Goal: Ask a question: Seek information or help from site administrators or community

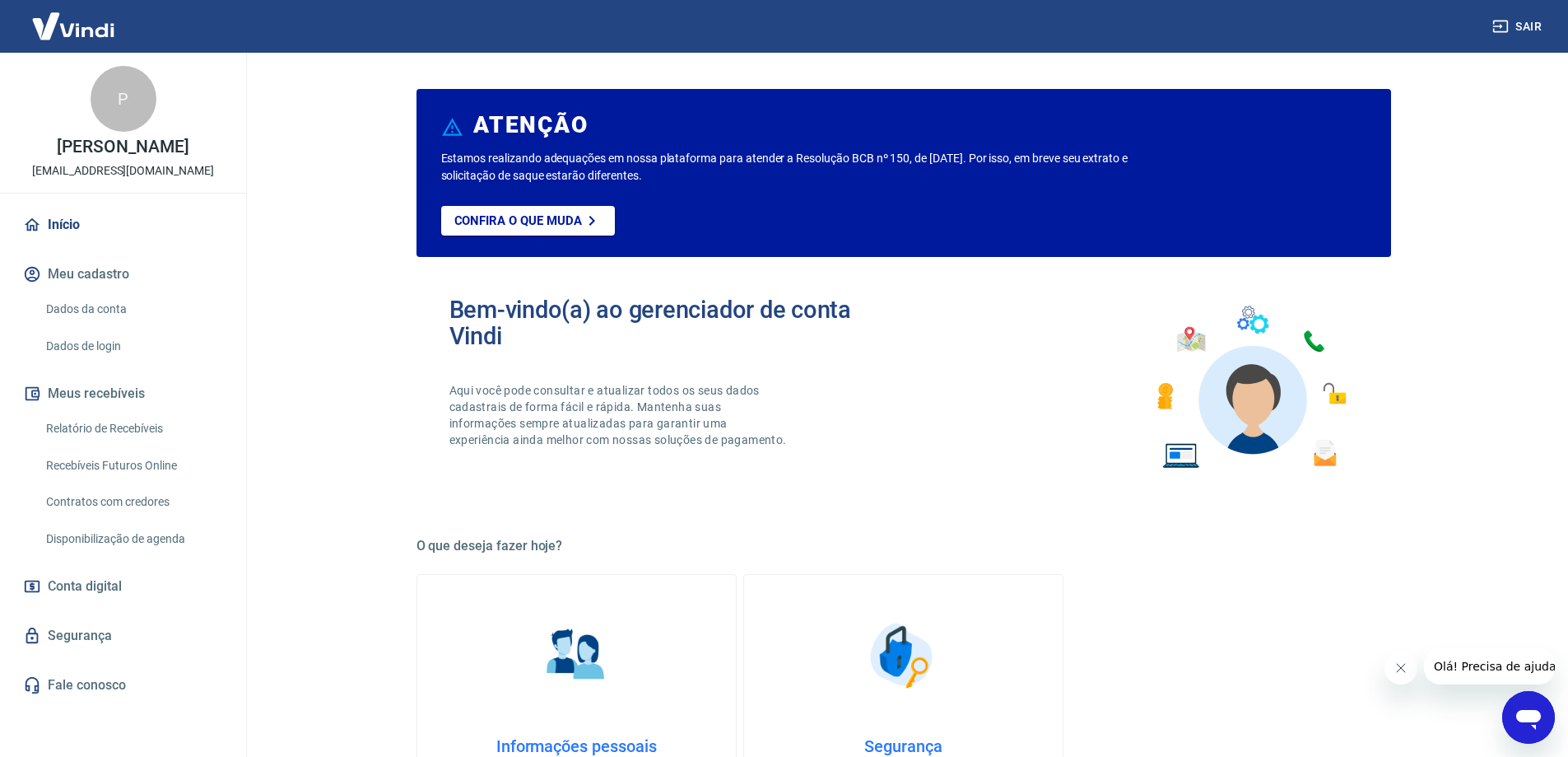
click at [156, 465] on link "Recebíveis Futuros Online" at bounding box center [133, 465] width 187 height 34
click at [168, 460] on link "Recebíveis Futuros Online" at bounding box center [133, 465] width 187 height 34
click at [1538, 698] on div "Abrir janela de mensagens" at bounding box center [1529, 718] width 49 height 49
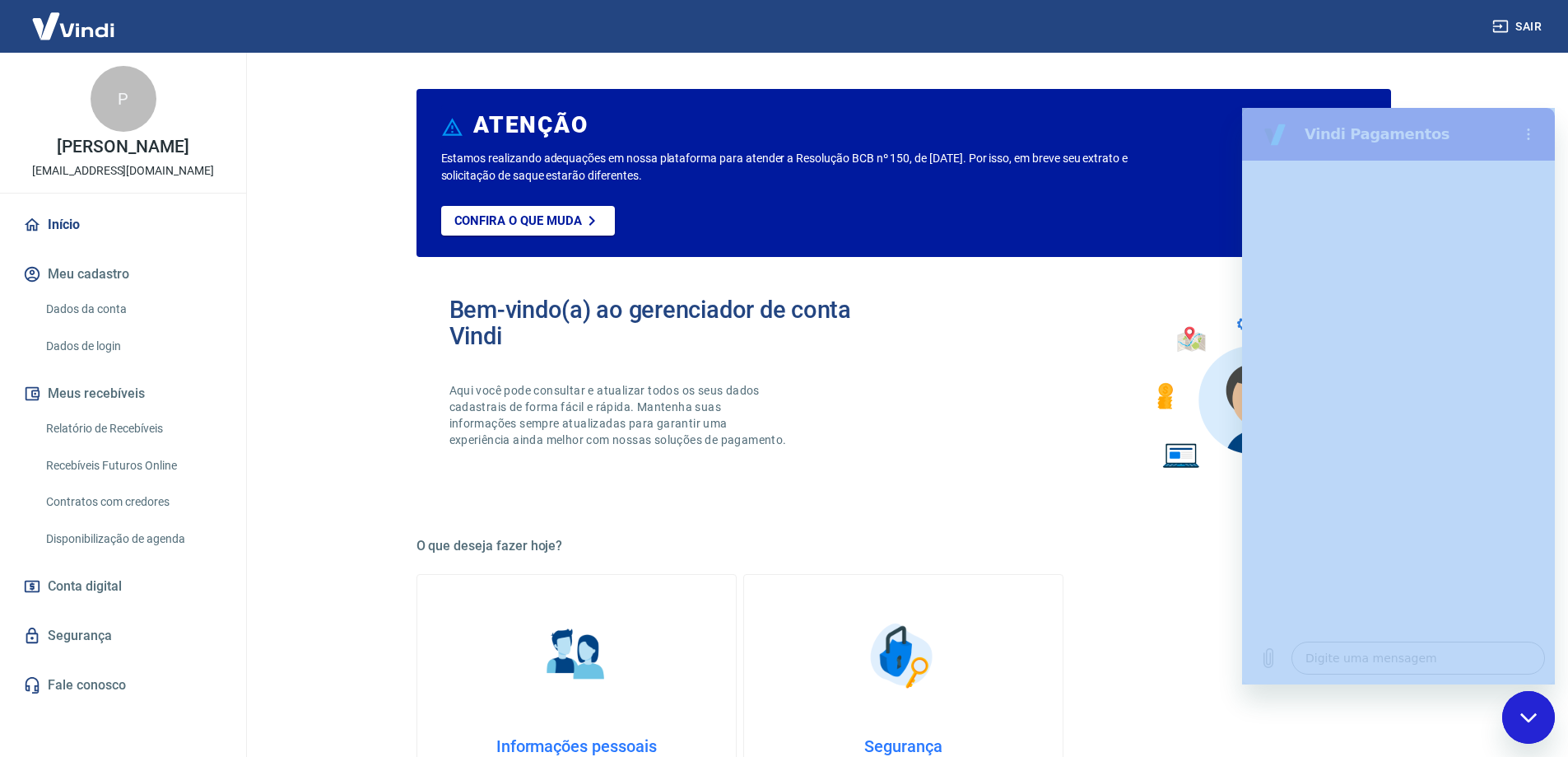
drag, startPoint x: 2584, startPoint y: 789, endPoint x: 1368, endPoint y: 643, distance: 1224.7
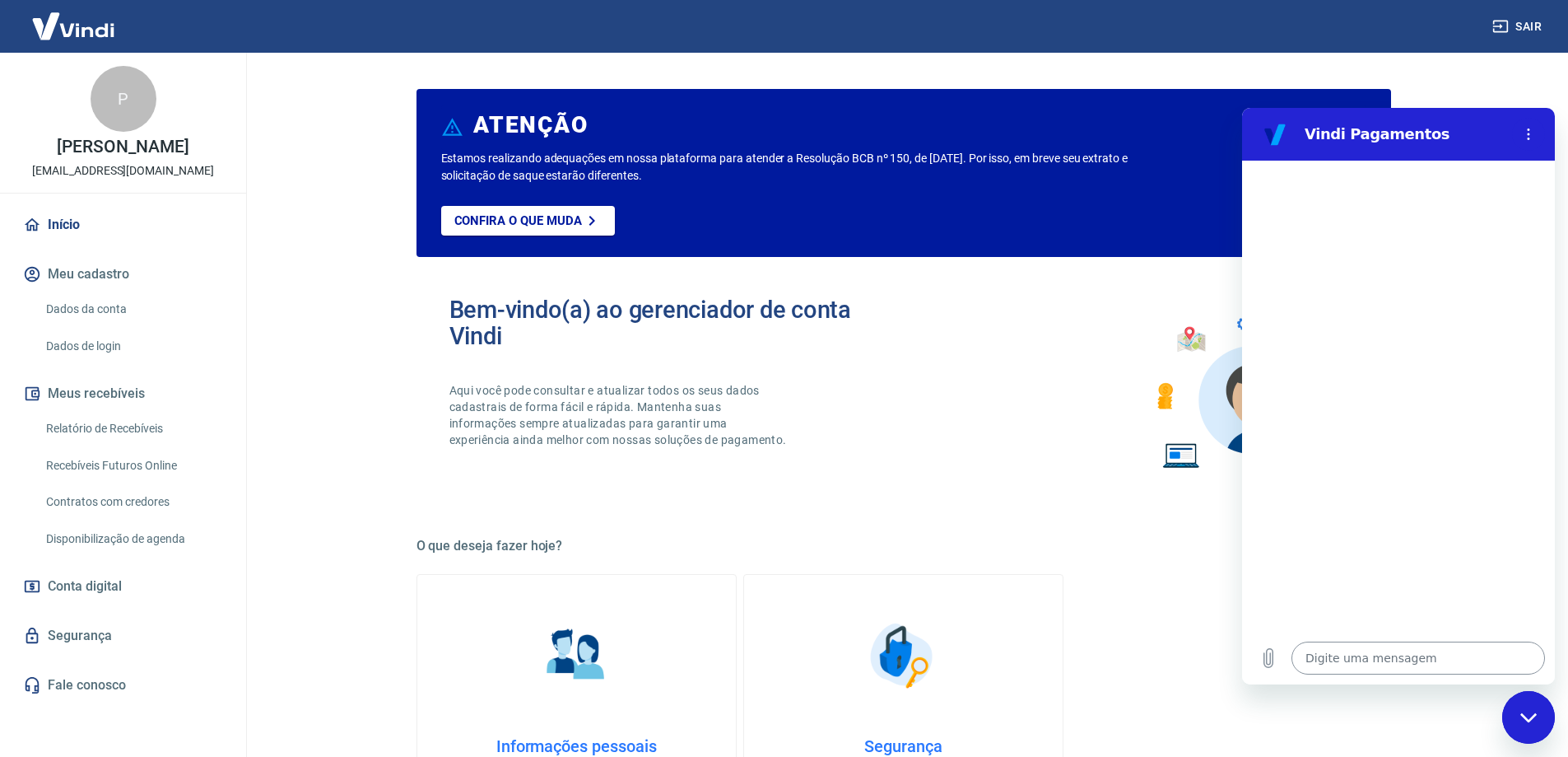
drag, startPoint x: 1370, startPoint y: 638, endPoint x: 1362, endPoint y: 646, distance: 11.3
click at [1369, 639] on div "Digite uma mensagem x" at bounding box center [1399, 658] width 313 height 53
click at [1355, 656] on textarea at bounding box center [1418, 658] width 253 height 33
type textarea "O"
type textarea "x"
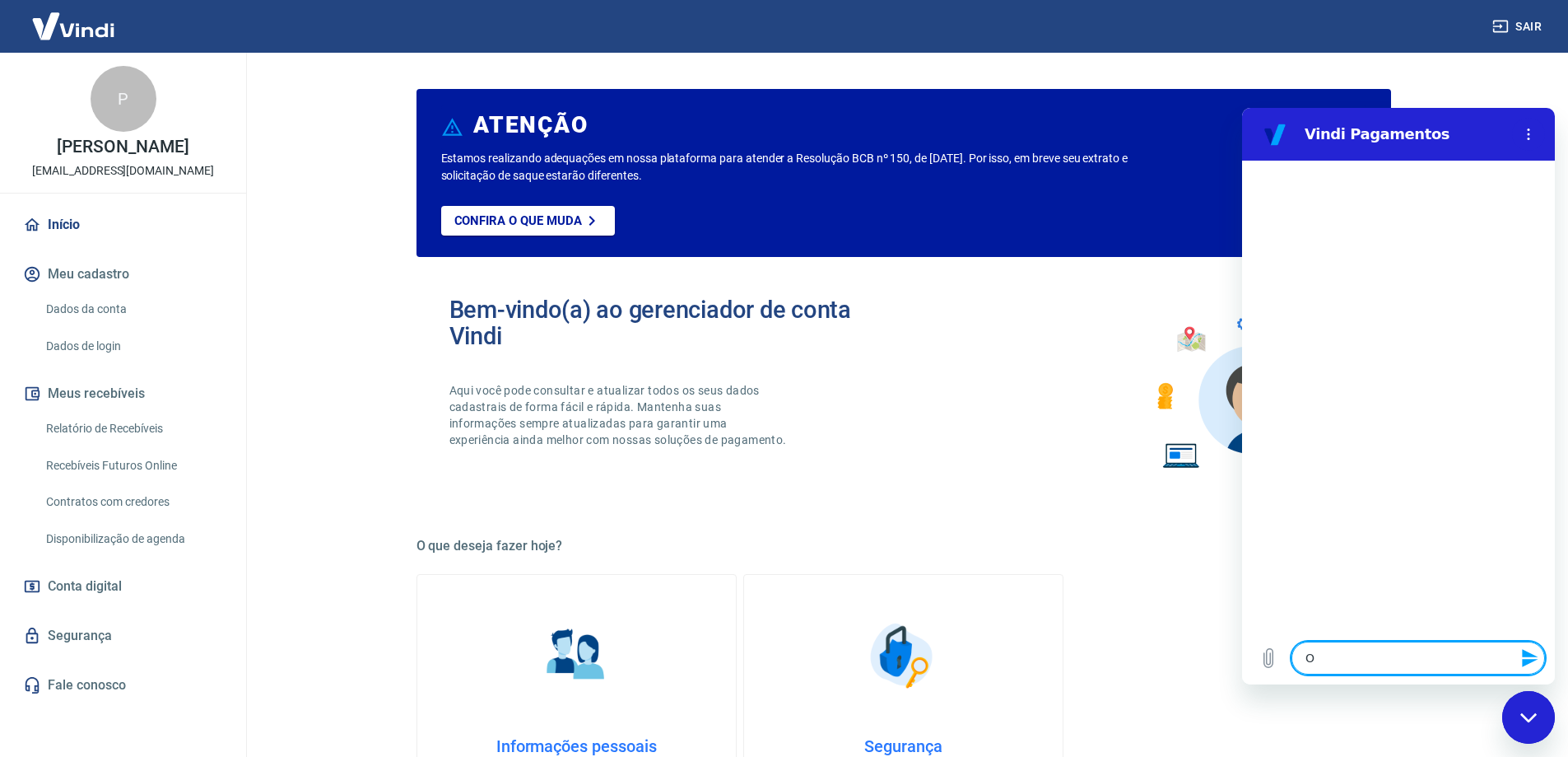
type textarea "Ol"
type textarea "x"
type textarea "Olá"
type textarea "x"
type textarea "Olá,"
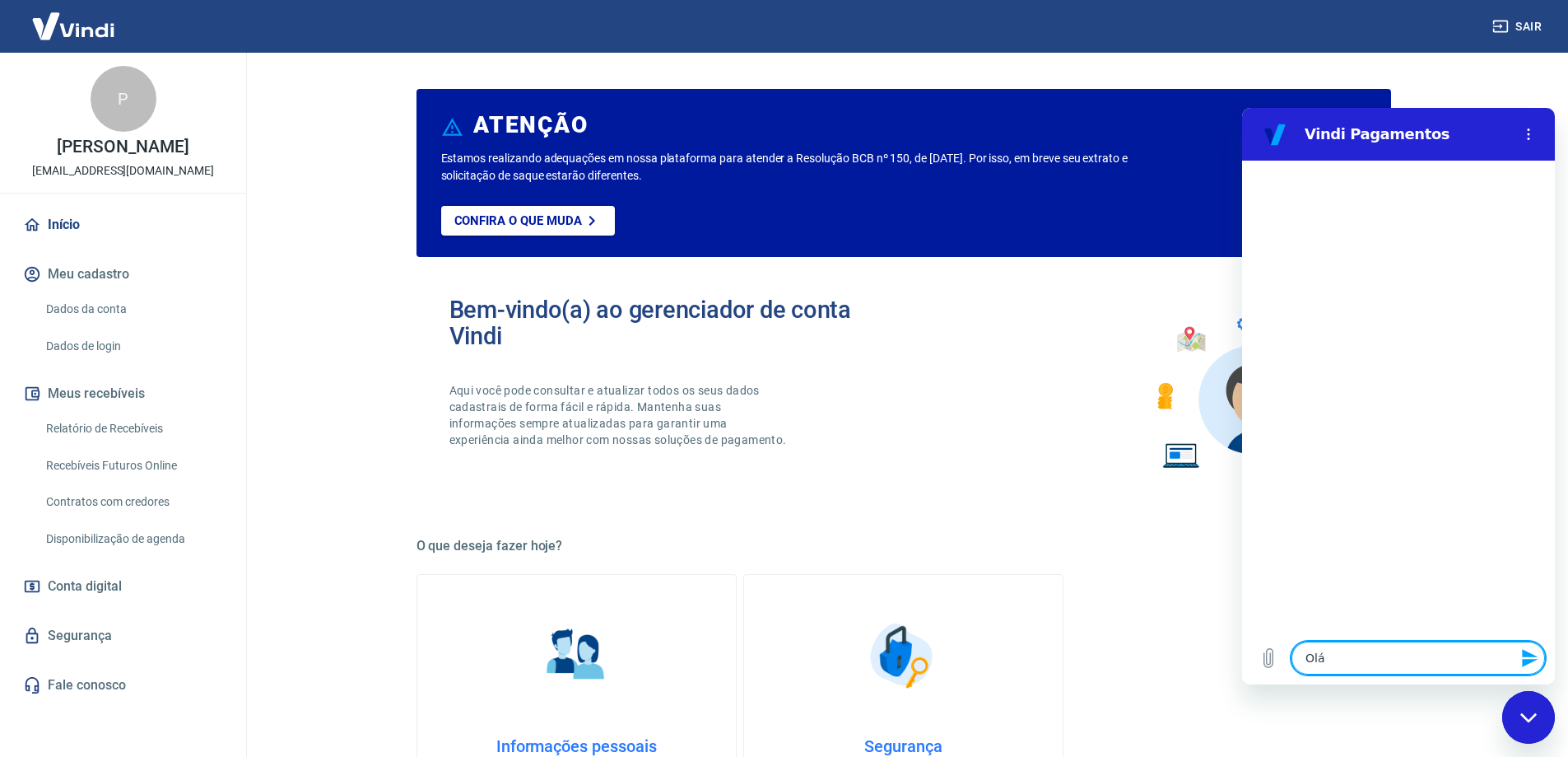
type textarea "x"
type textarea "Olá,"
type textarea "x"
type textarea "Olá, b"
type textarea "x"
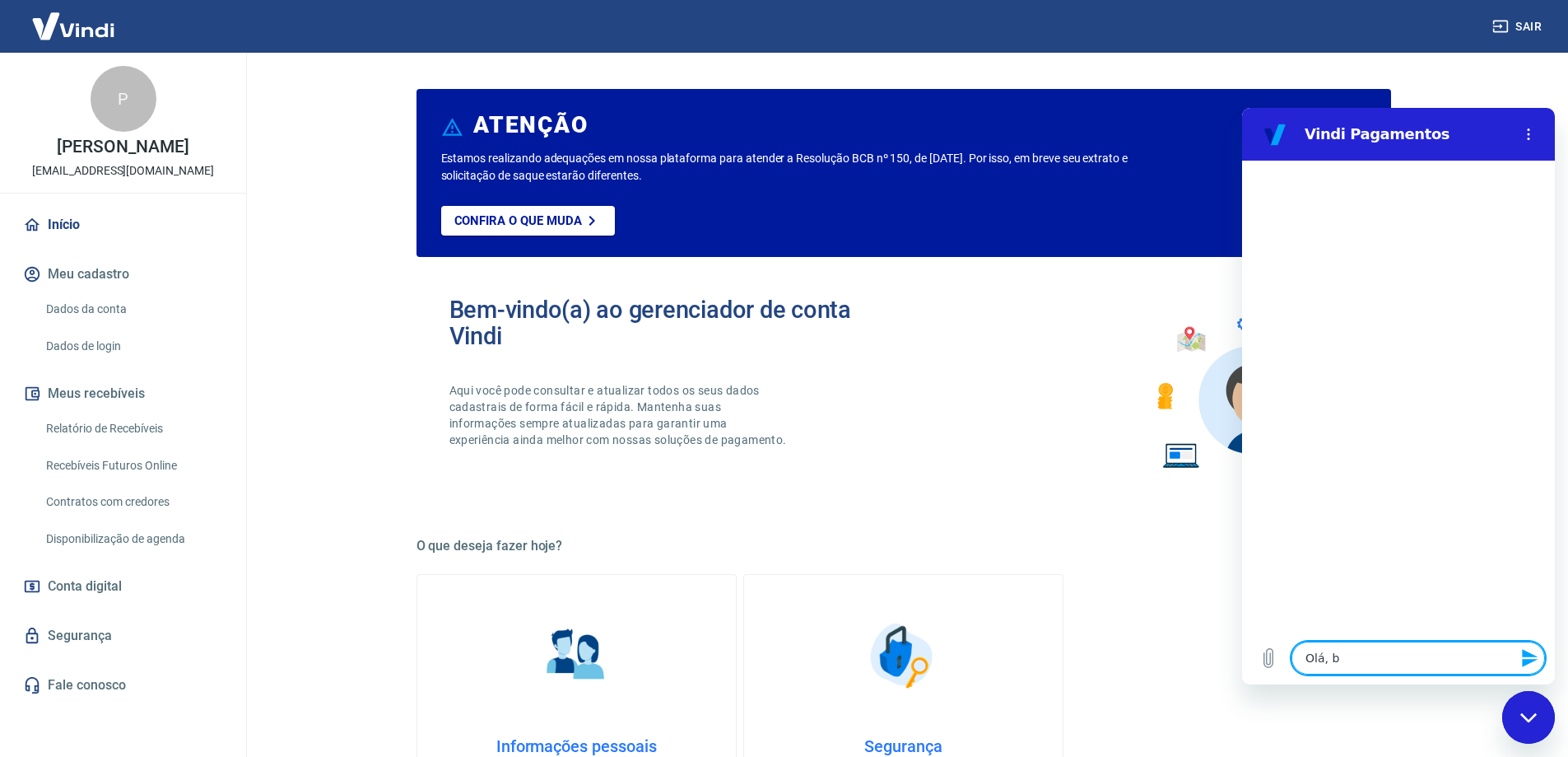
type textarea "Olá, bo"
type textarea "x"
type textarea "Olá, bom"
type textarea "x"
type textarea "Olá, bom"
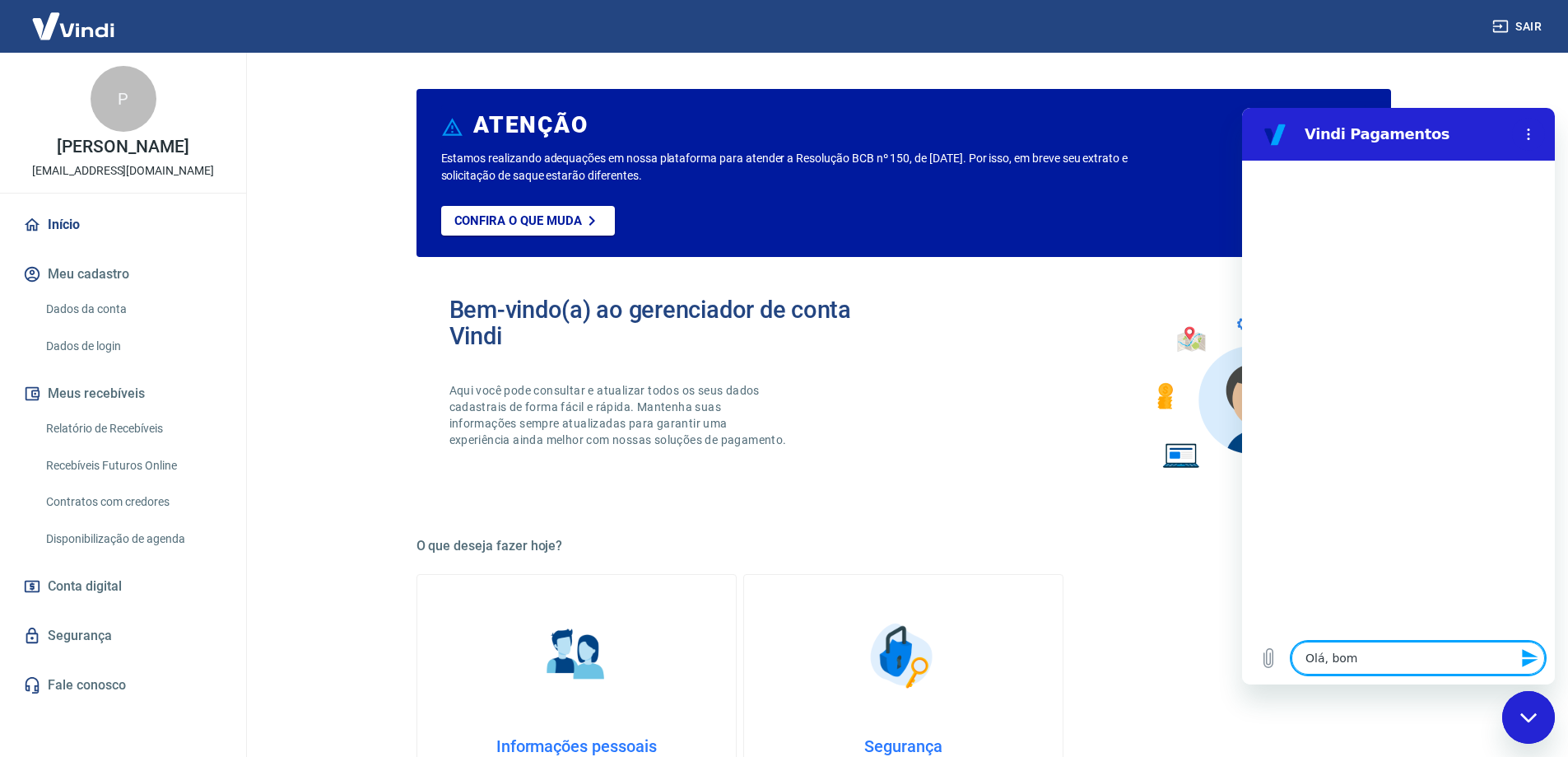
type textarea "x"
type textarea "Olá, bom d"
type textarea "x"
type textarea "Olá, bom di"
type textarea "x"
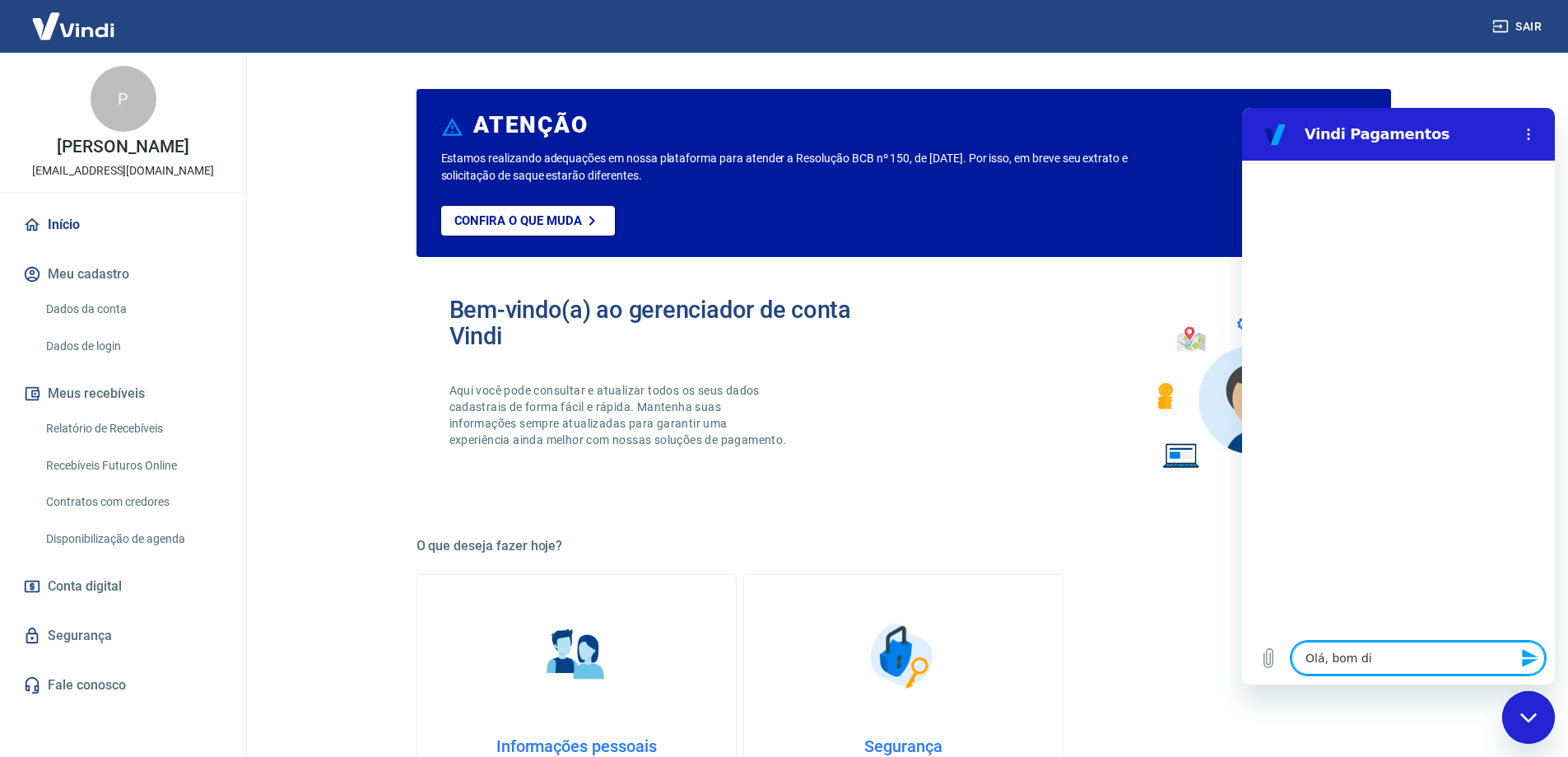
type textarea "Olá, bom dia"
type textarea "x"
type textarea "Olá, bom dia."
type textarea "x"
type textarea "Olá, bom dia."
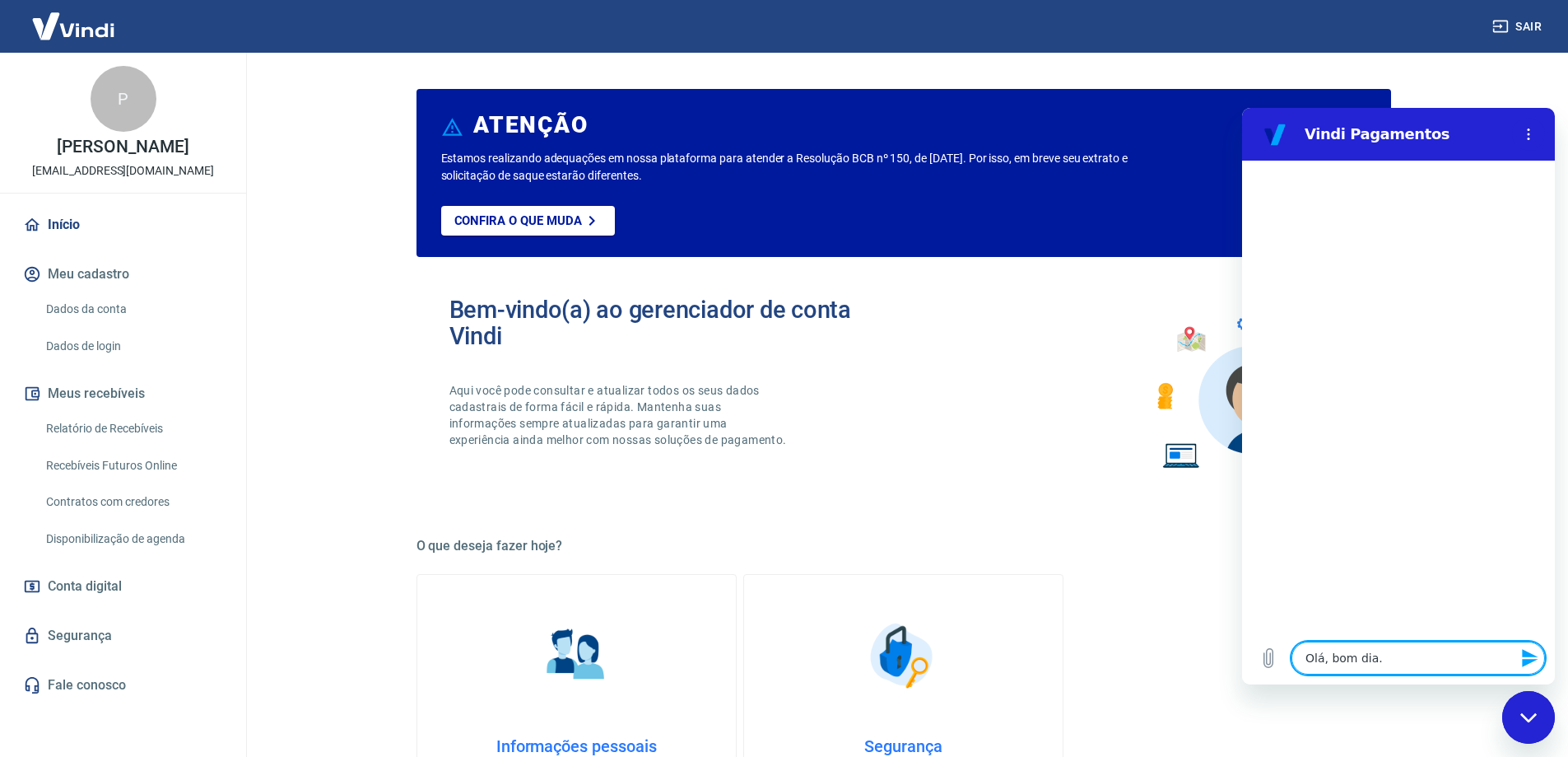
type textarea "x"
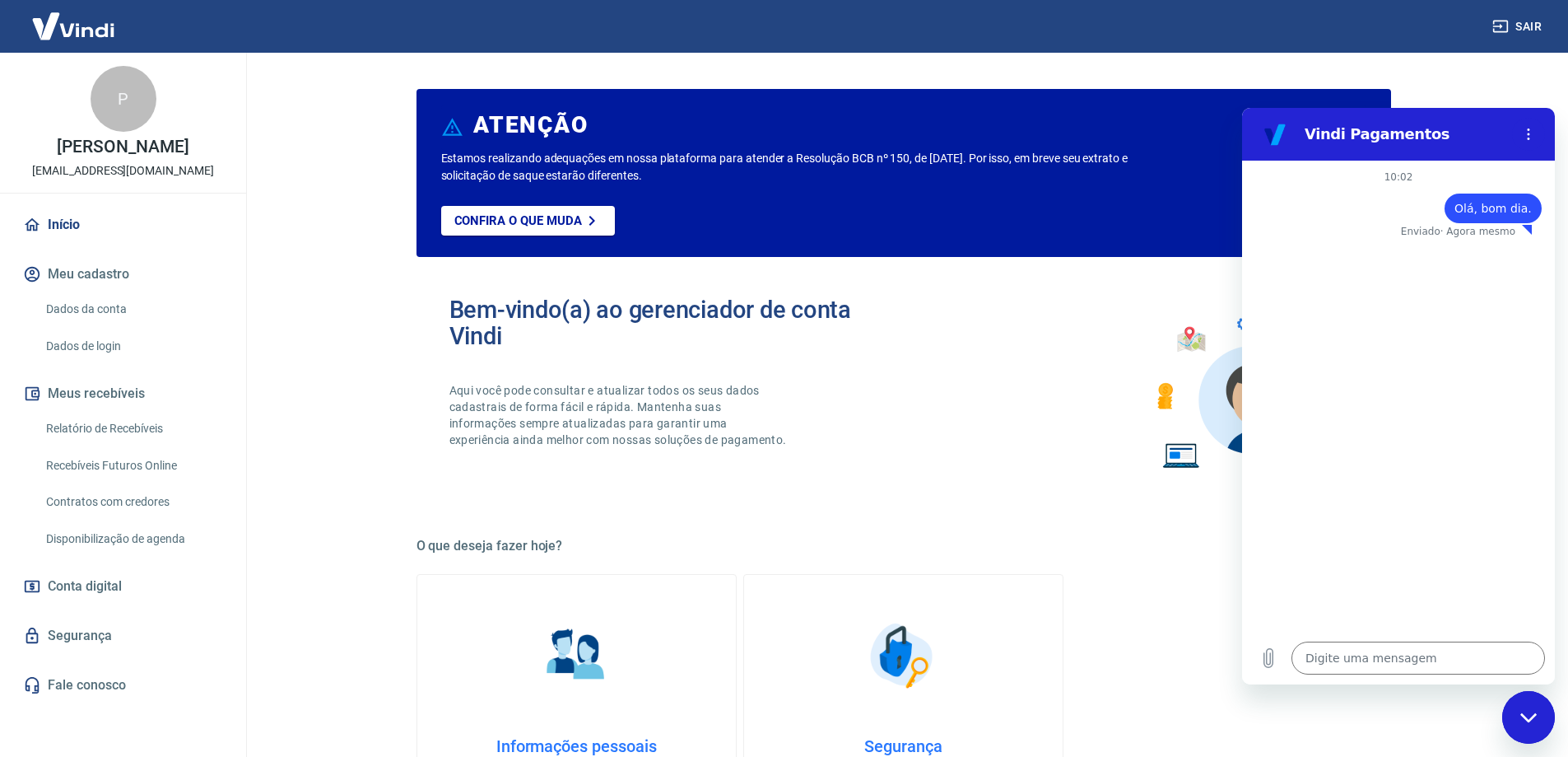
drag, startPoint x: 1034, startPoint y: 234, endPoint x: 1044, endPoint y: 226, distance: 12.8
click at [1037, 233] on div "Confira o que muda" at bounding box center [873, 232] width 865 height 51
click at [1362, 123] on div "Vindi Pagamentos" at bounding box center [1379, 135] width 253 height 33
click at [1455, 116] on section "Vindi Pagamentos" at bounding box center [1399, 135] width 313 height 53
click at [1541, 710] on div "Fechar janela de mensagens" at bounding box center [1529, 718] width 49 height 49
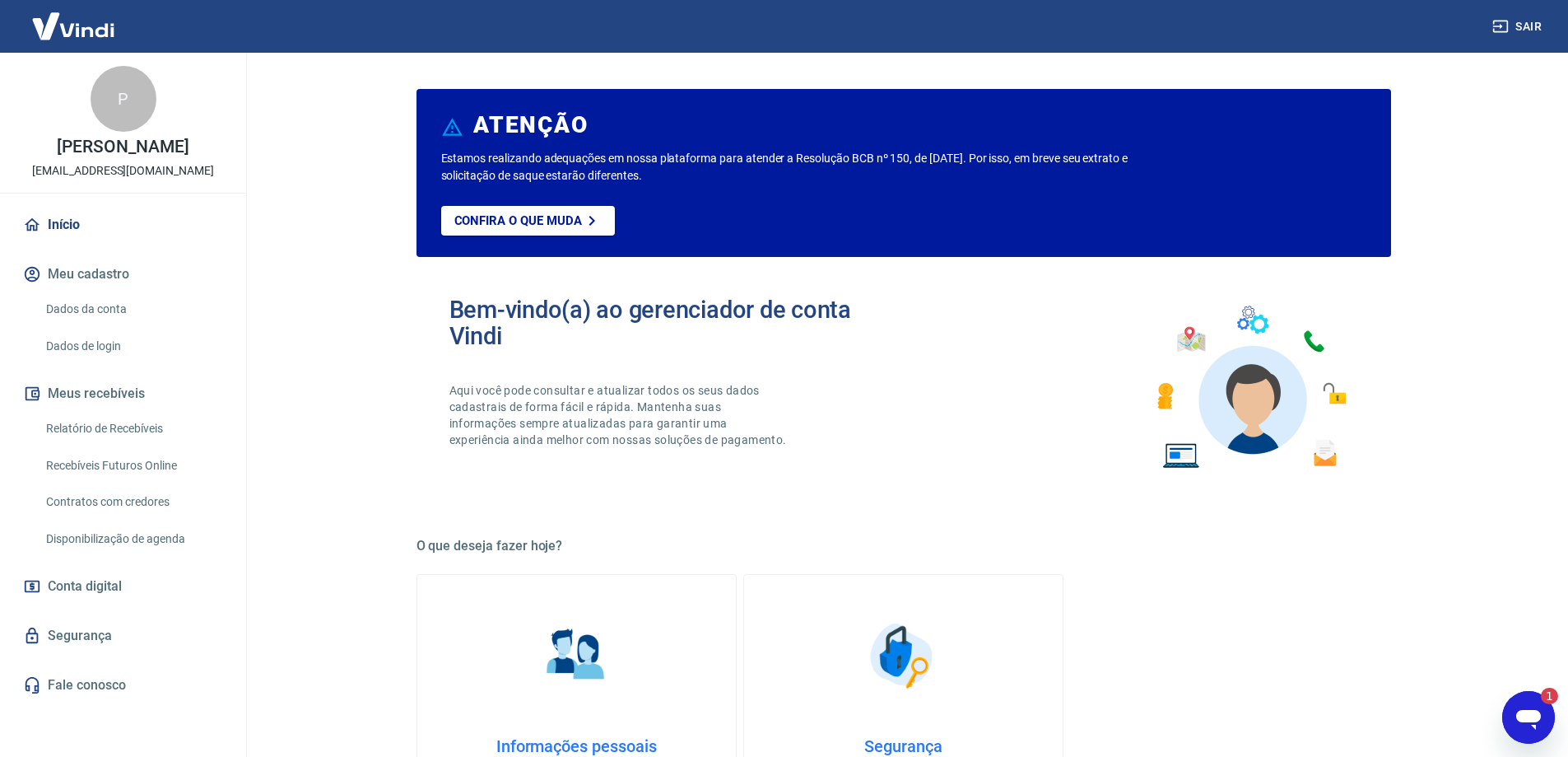
drag, startPoint x: 3054, startPoint y: 1425, endPoint x: 1540, endPoint y: 727, distance: 1667.2
click at [1540, 727] on icon "Abrir janela de mensagens, 1 mensagem não lida" at bounding box center [1529, 718] width 29 height 29
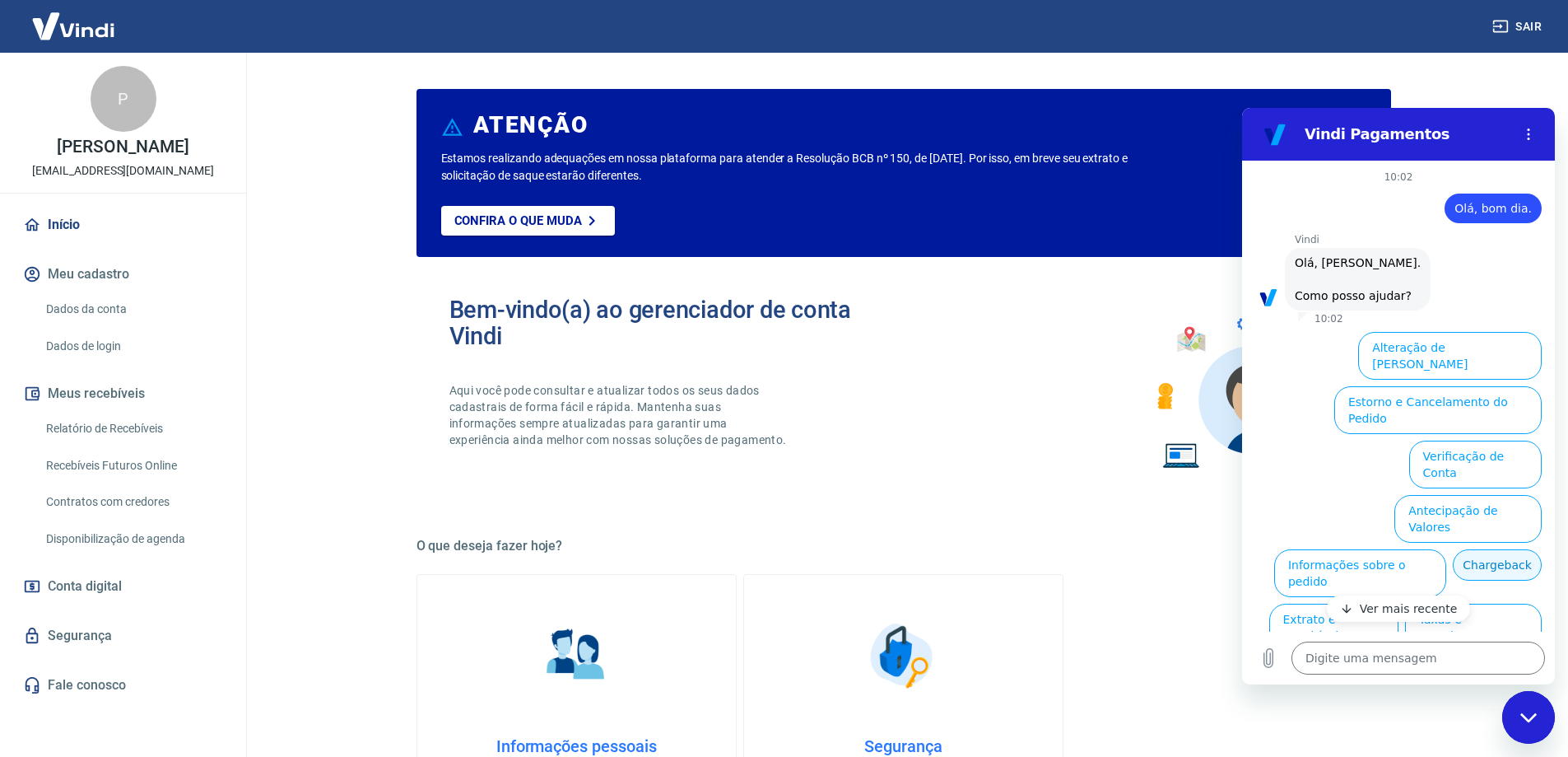
click at [1453, 549] on button "Chargeback" at bounding box center [1497, 565] width 89 height 31
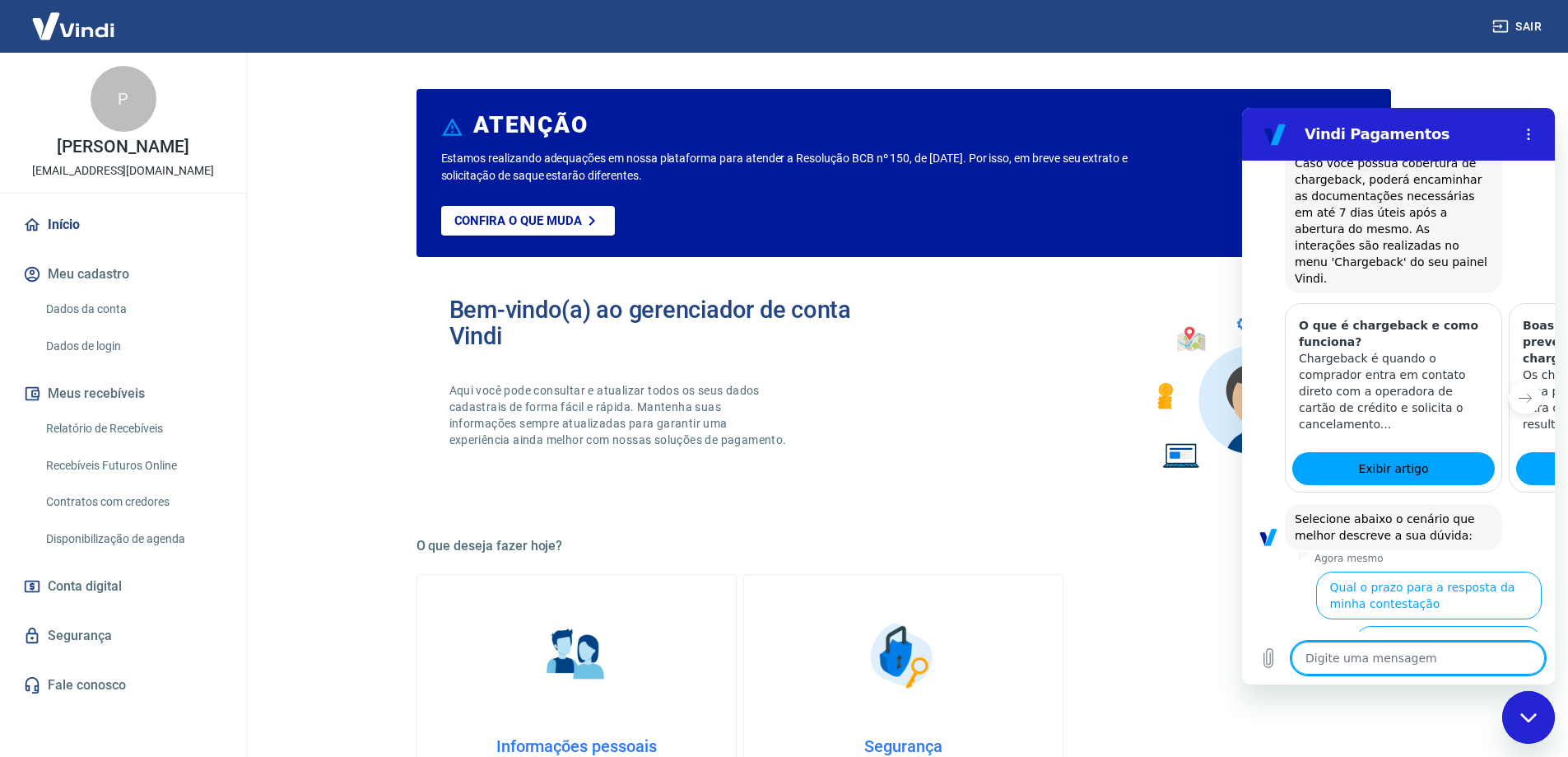
scroll to position [530, 0]
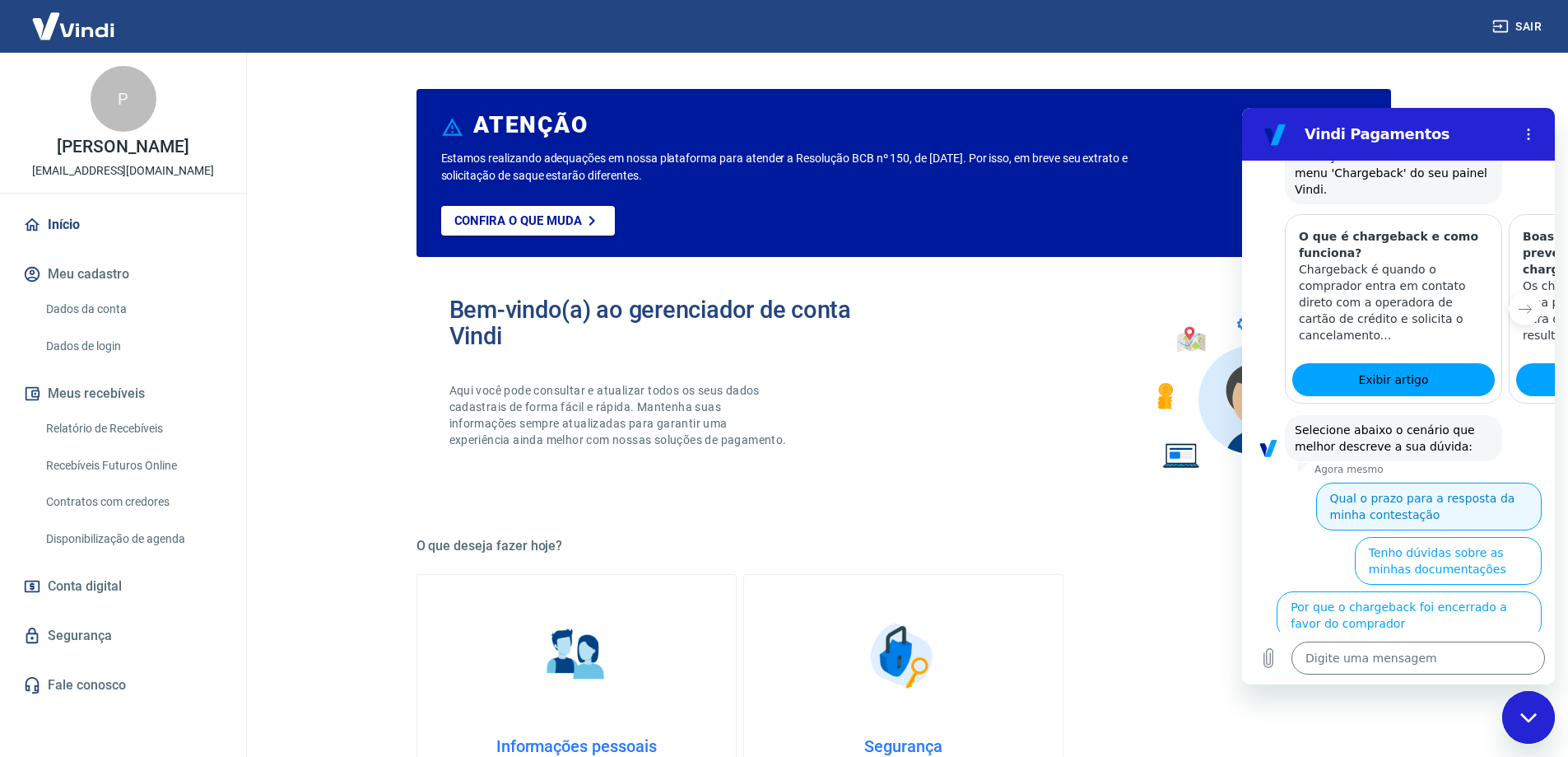
click at [1403, 482] on button "Qual o prazo para a resposta da minha contestação" at bounding box center [1429, 506] width 226 height 48
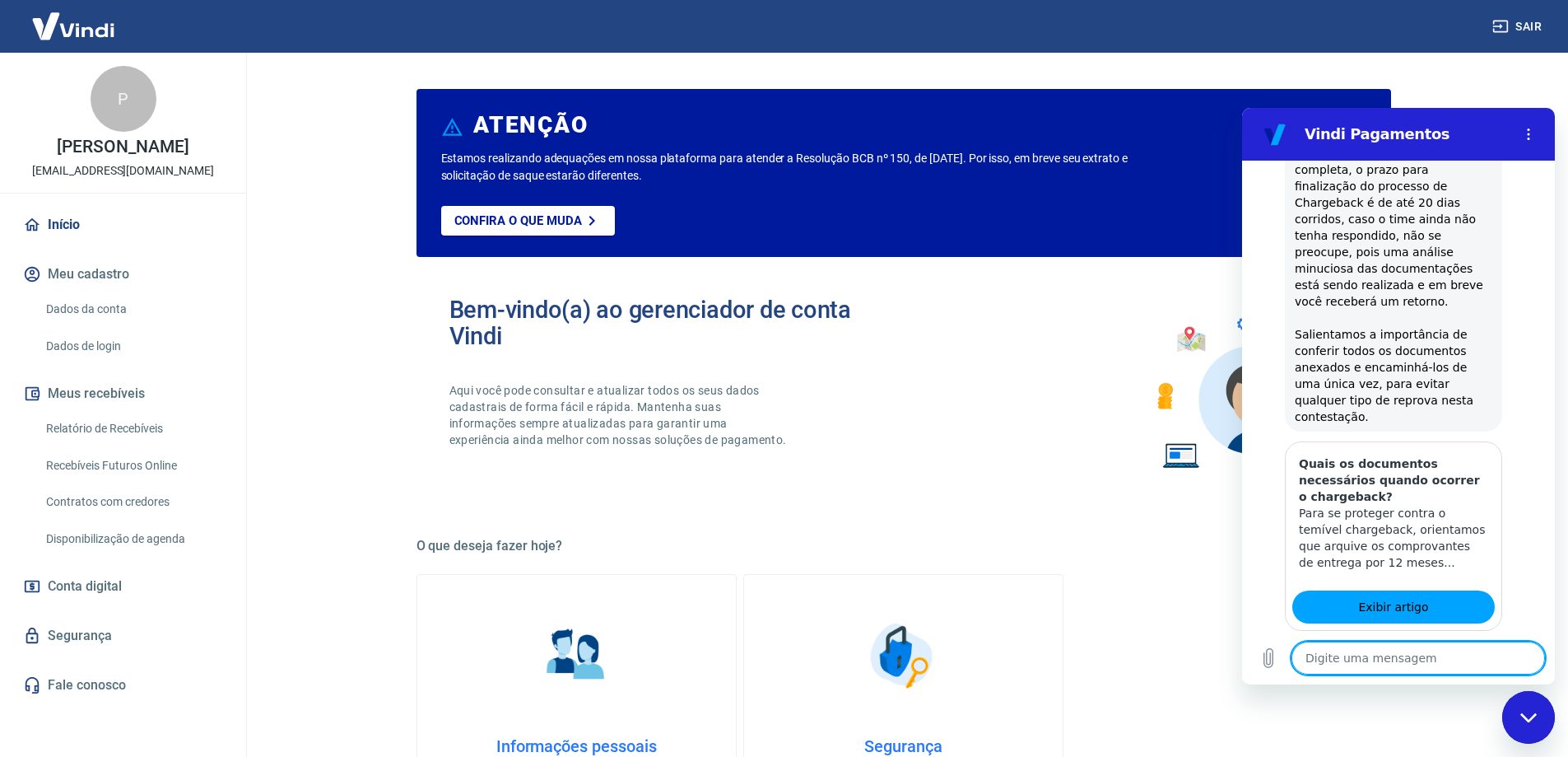
scroll to position [1113, 0]
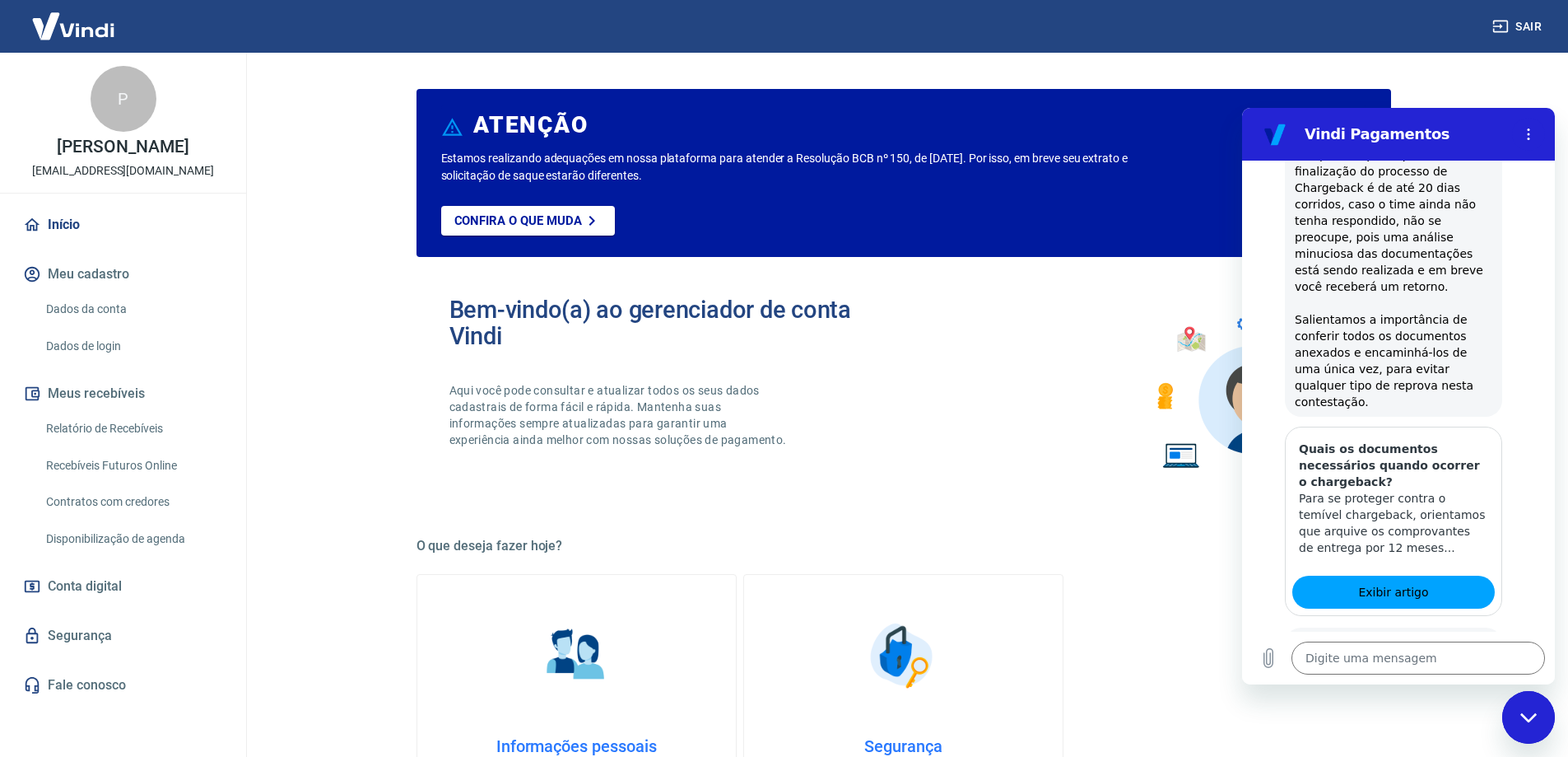
click at [1454, 696] on button "Sim" at bounding box center [1461, 711] width 48 height 31
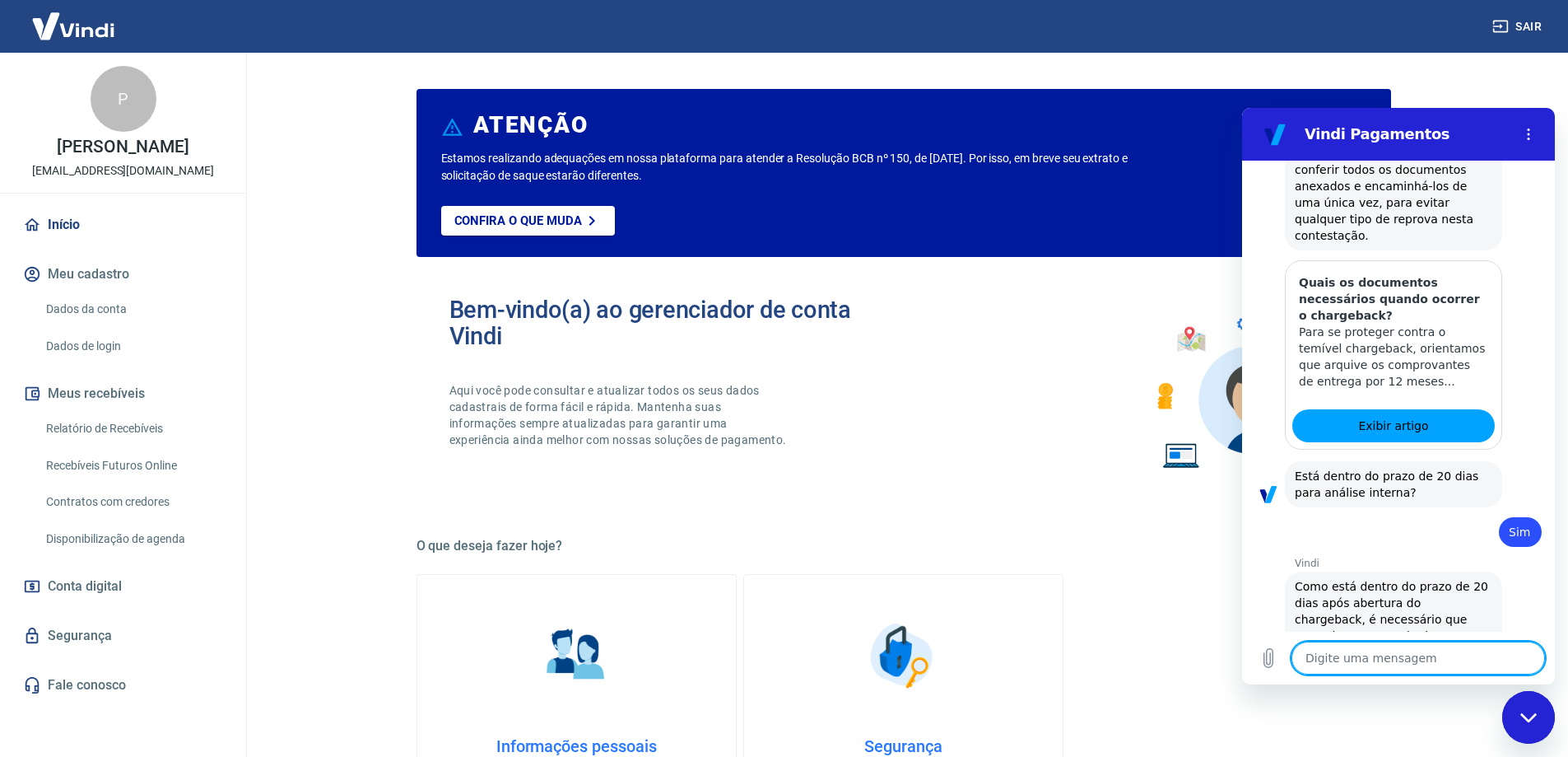
scroll to position [1321, 0]
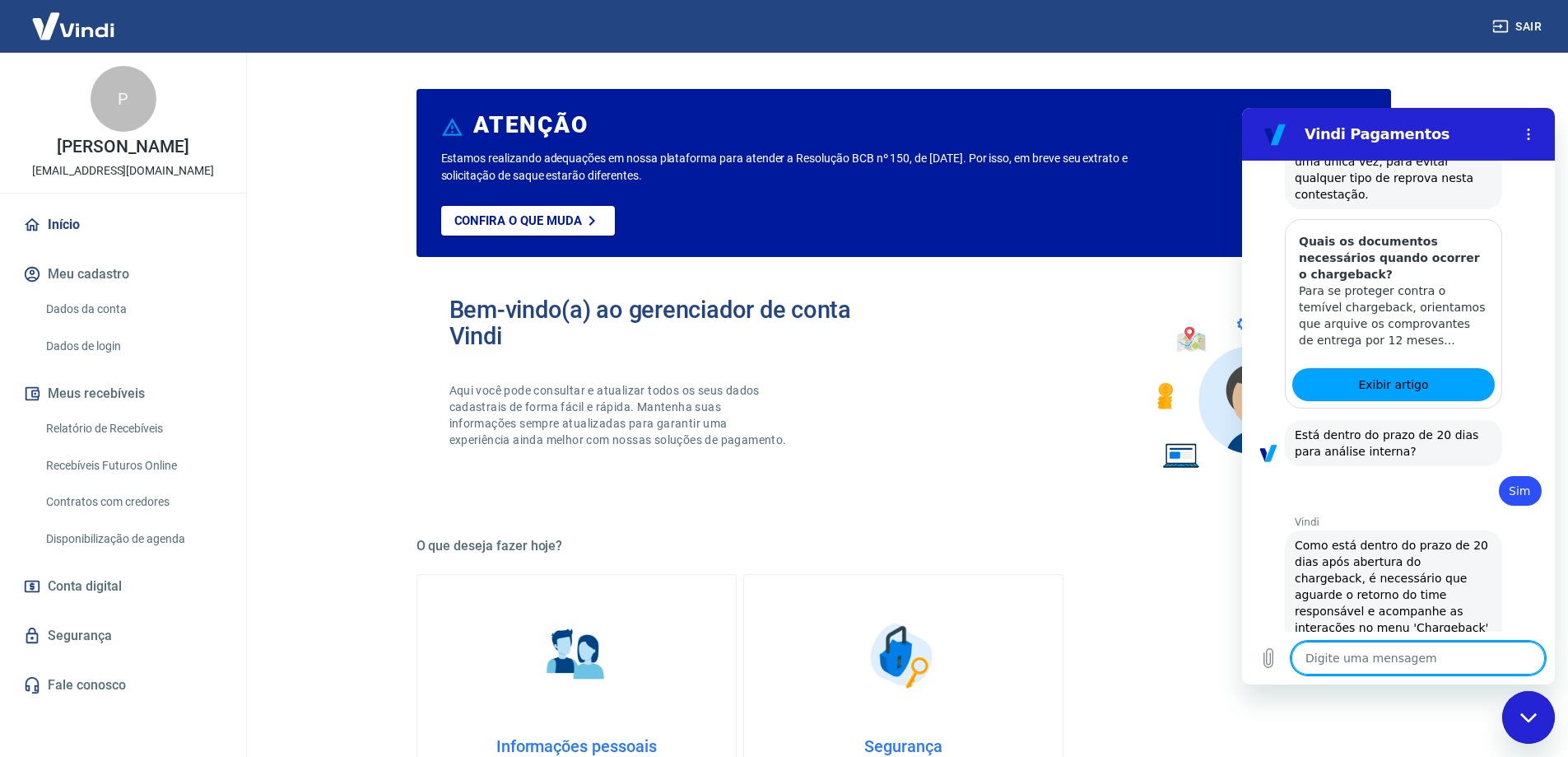
click at [1448, 712] on button "Sim" at bounding box center [1461, 728] width 48 height 31
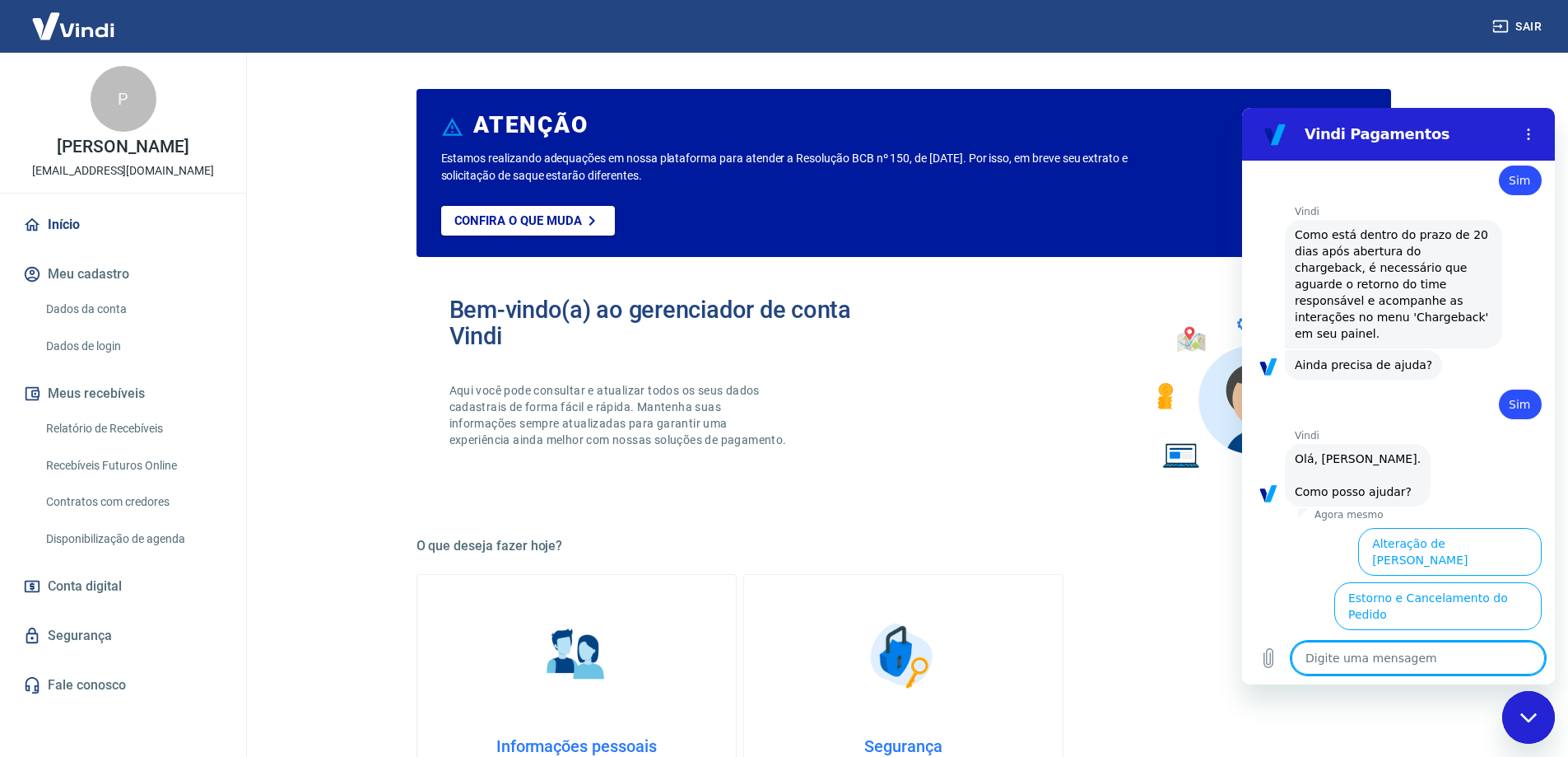
scroll to position [1750, 0]
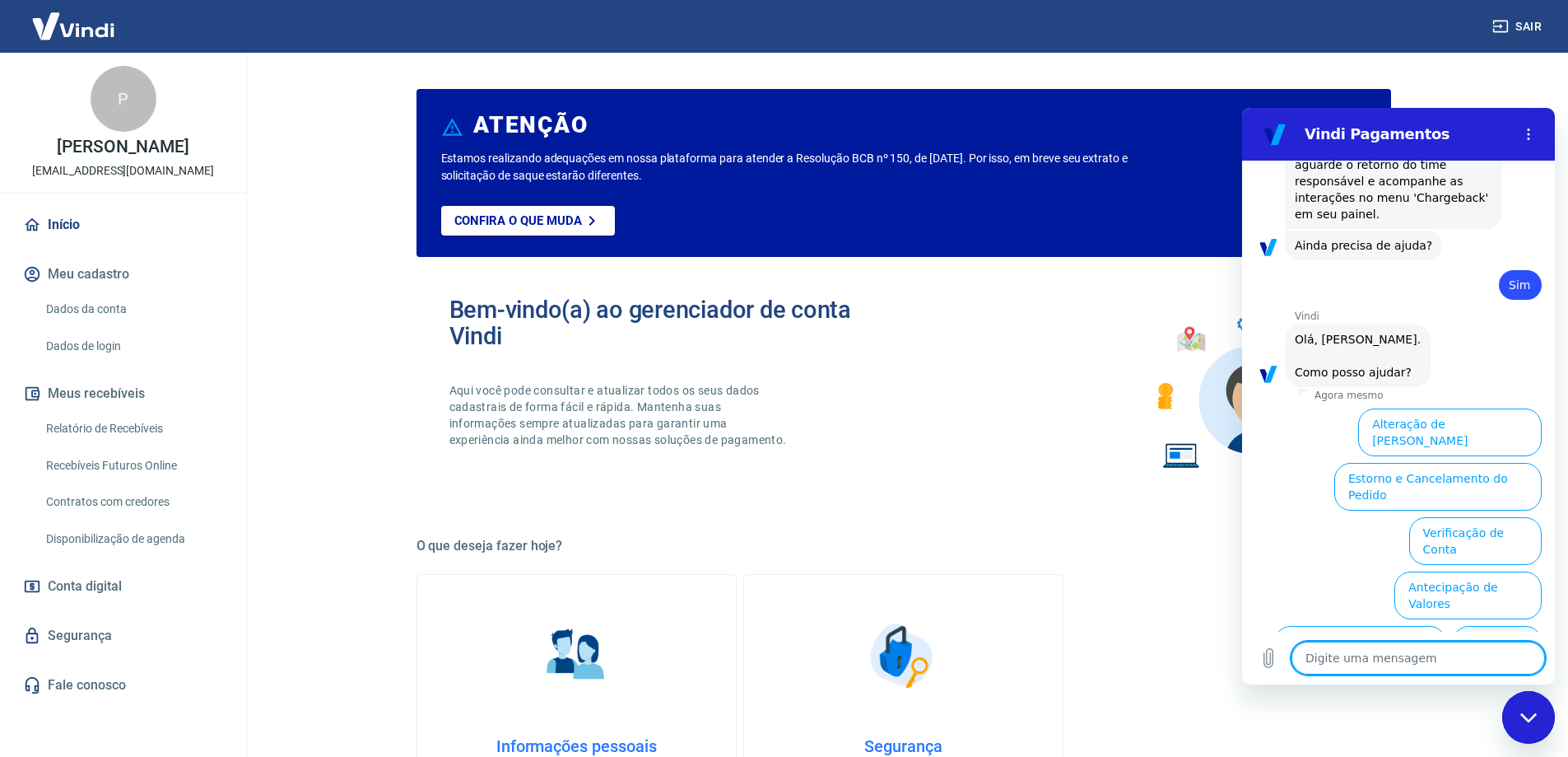
click at [1453, 626] on button "Chargeback" at bounding box center [1497, 642] width 89 height 31
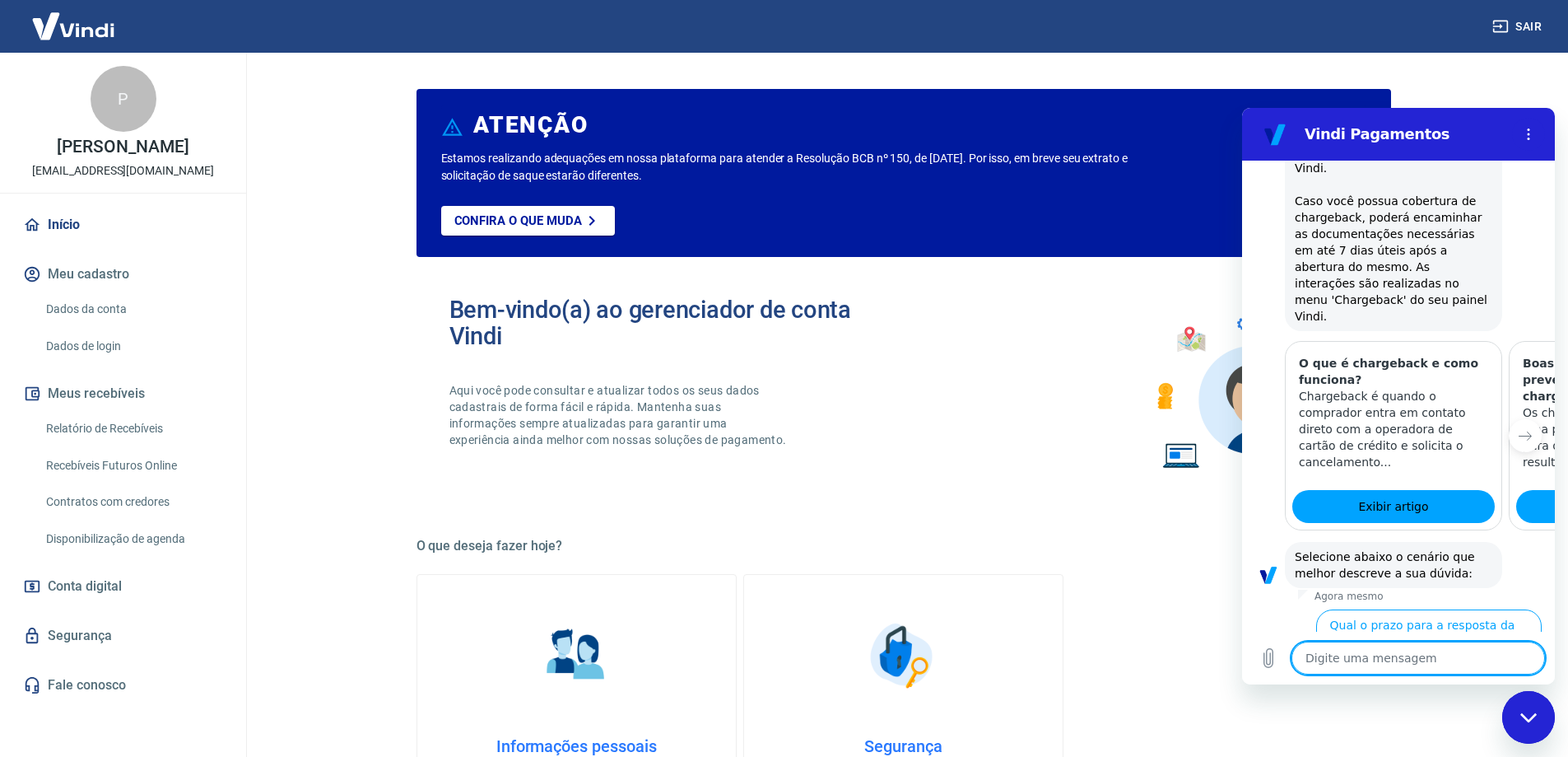
scroll to position [2242, 0]
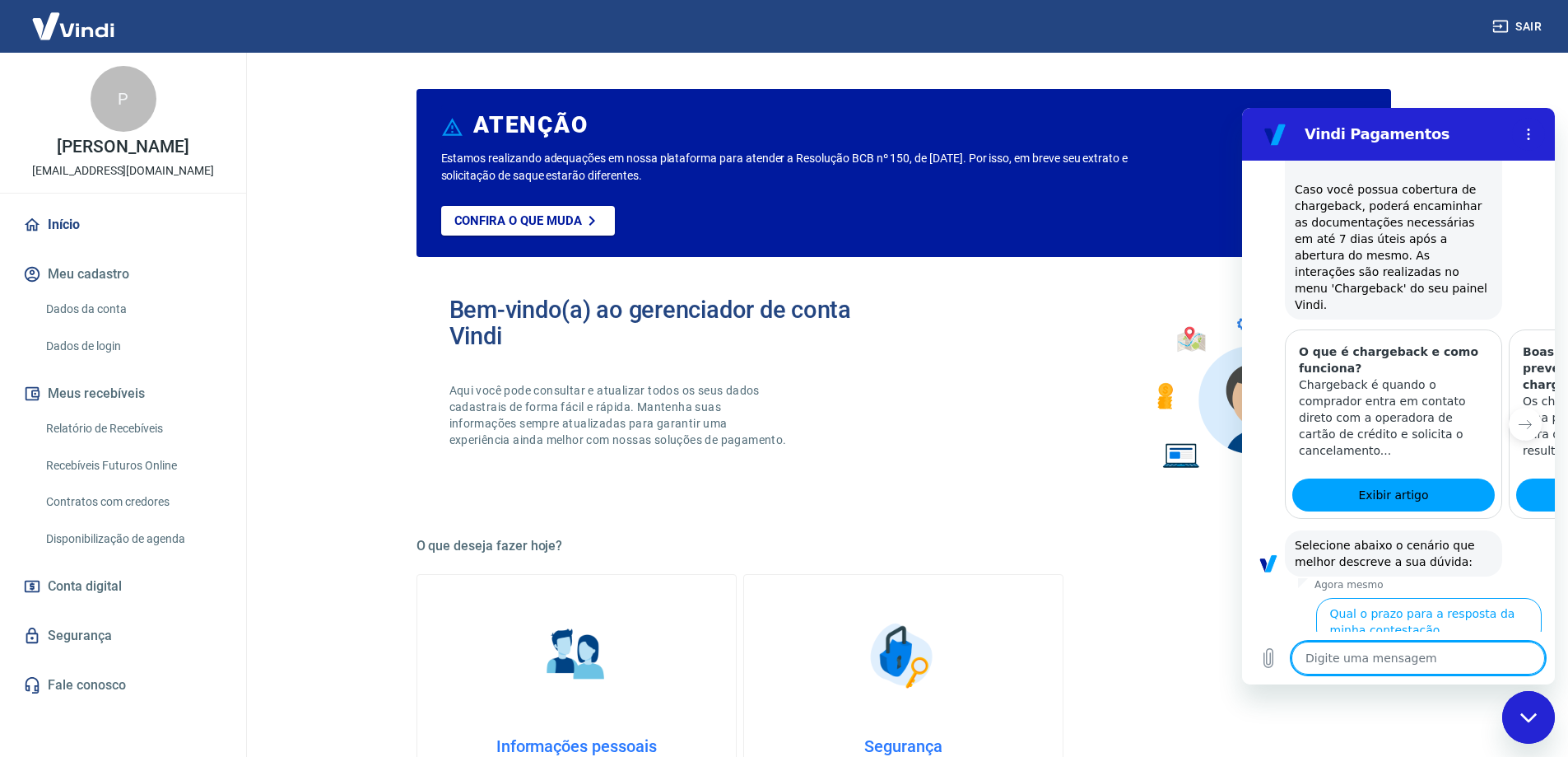
drag, startPoint x: 1381, startPoint y: 564, endPoint x: 1388, endPoint y: 556, distance: 10.6
click at [1383, 707] on button "Por que o chargeback foi encerrado a favor do comprador" at bounding box center [1410, 730] width 265 height 48
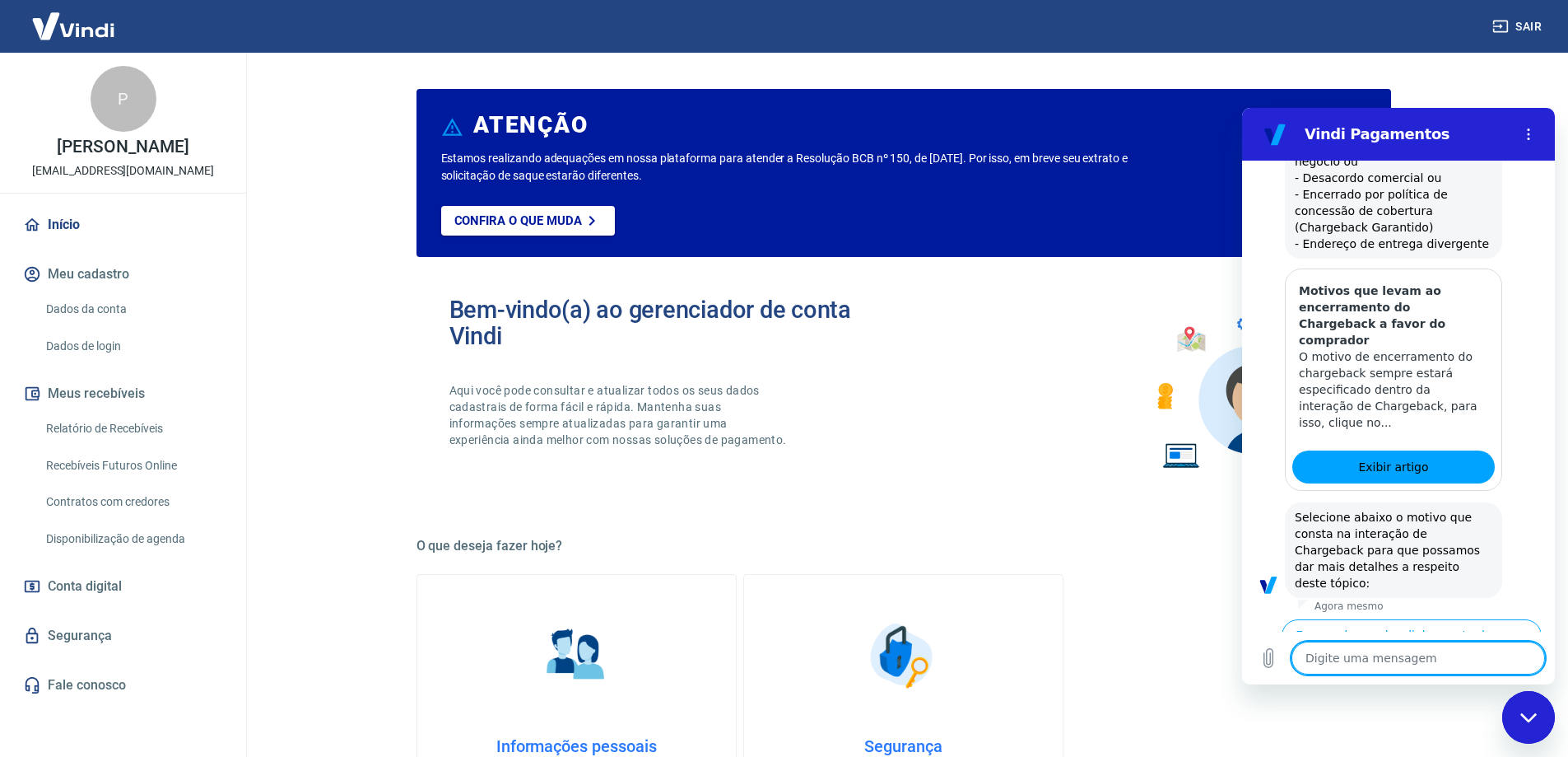
scroll to position [3026, 0]
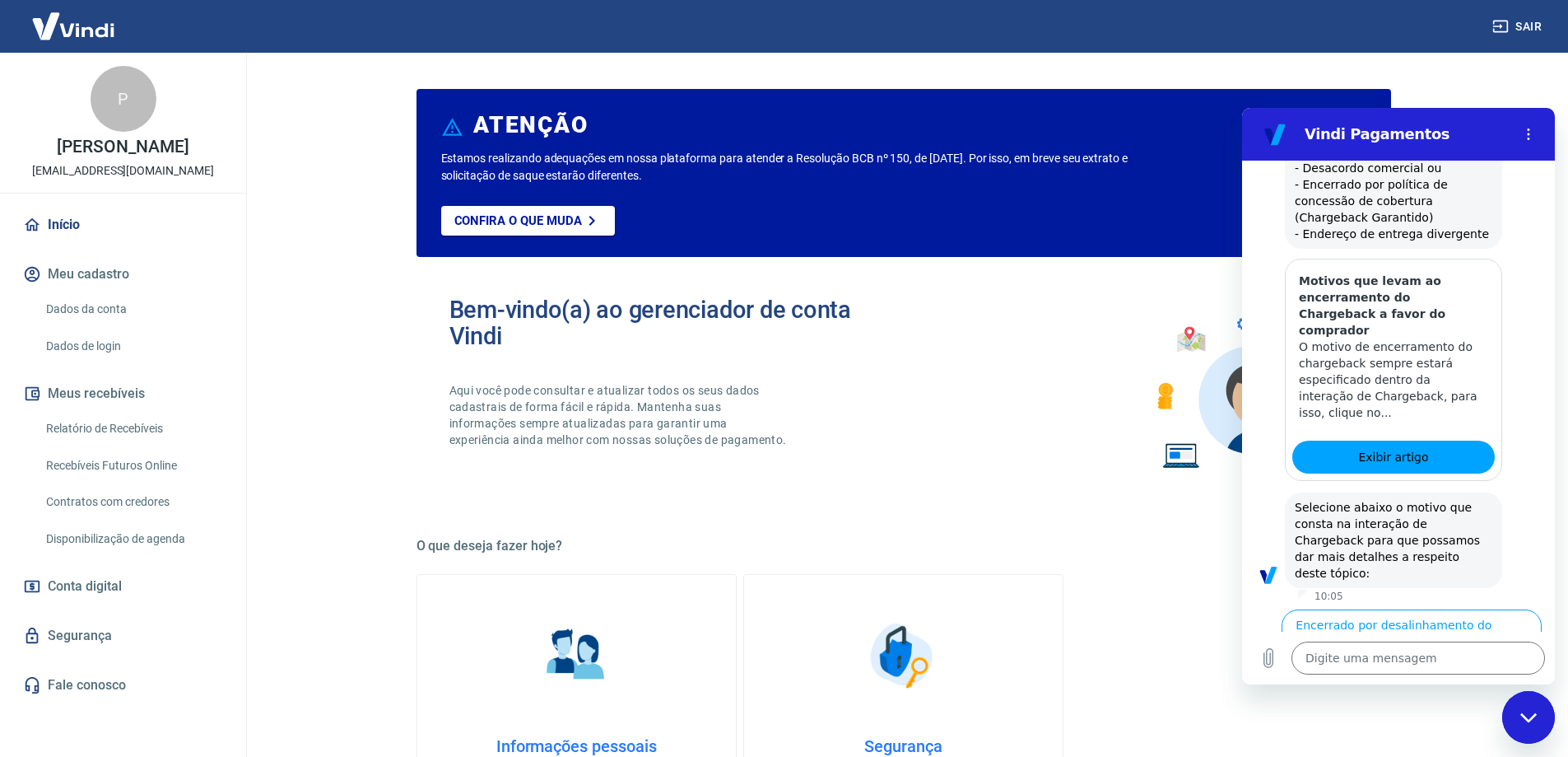
click at [1541, 720] on div "Fechar janela de mensagens" at bounding box center [1529, 718] width 49 height 49
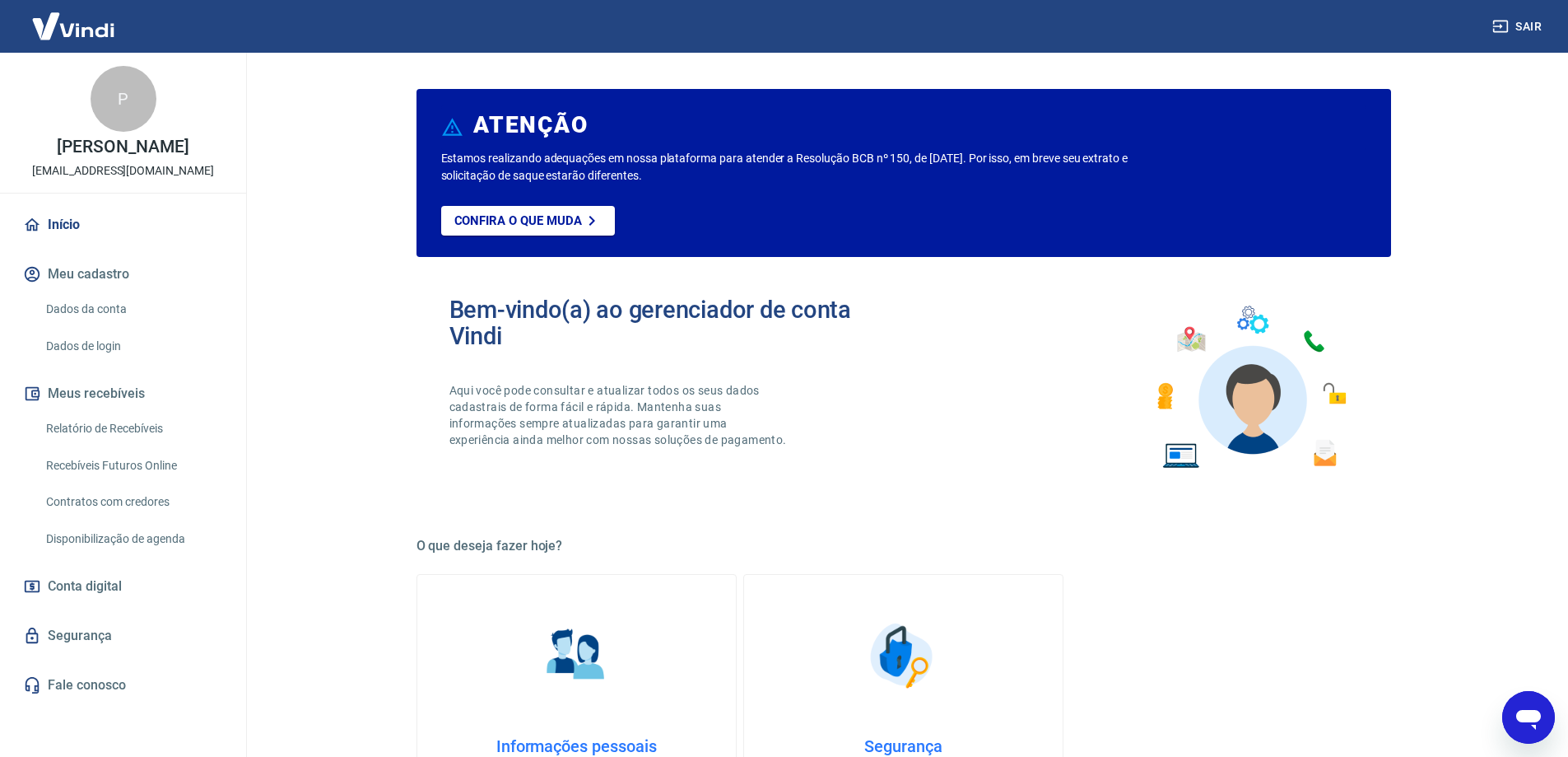
click at [1530, 711] on icon "Abrir janela de mensagens" at bounding box center [1529, 720] width 25 height 20
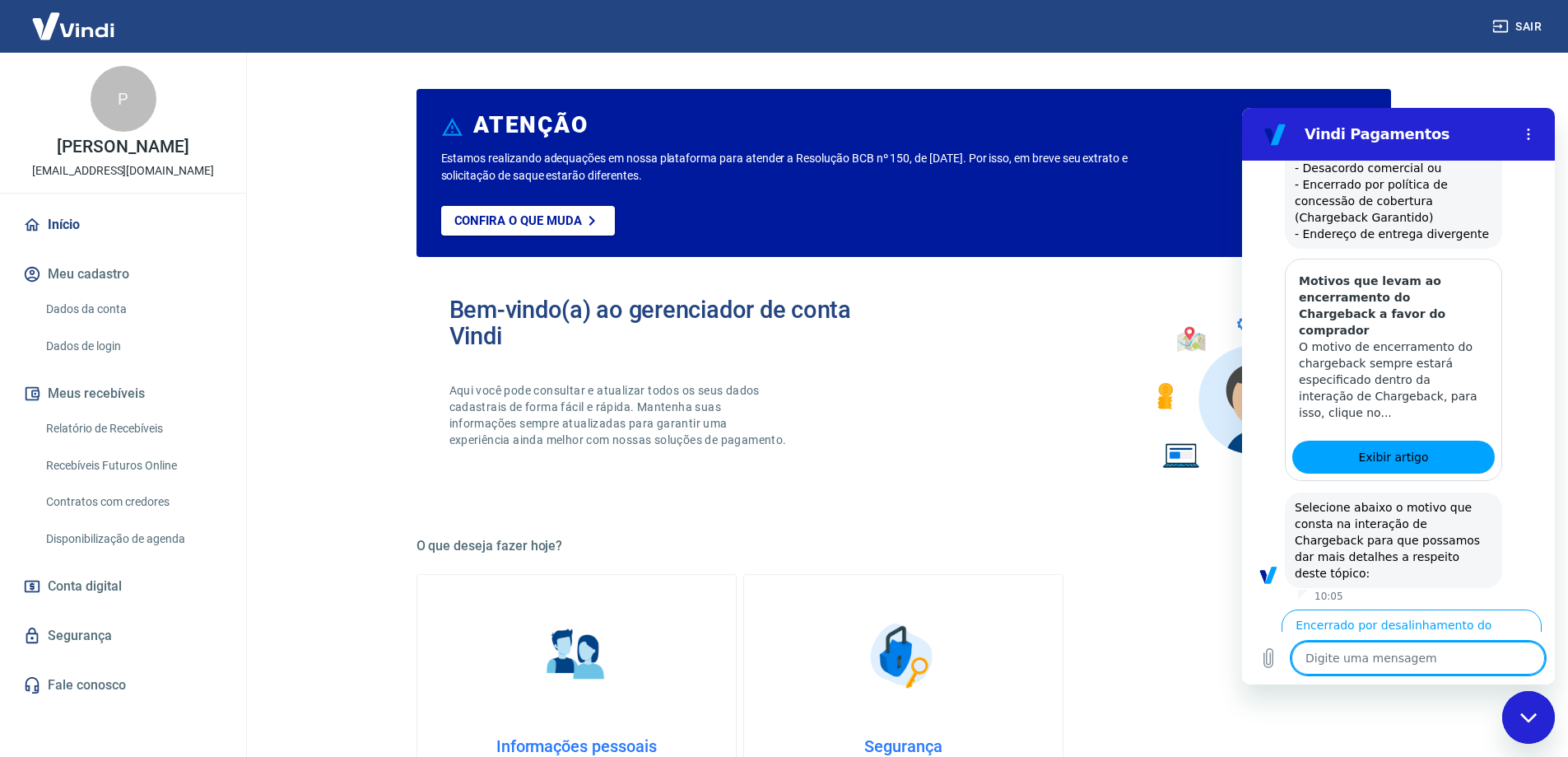
scroll to position [0, 0]
click at [1130, 365] on div "Bem-vindo(a) ao gerenciador de conta Vindi Aqui você pode consultar e atualizar…" at bounding box center [904, 387] width 975 height 234
click at [1527, 707] on div "Fechar janela de mensagens" at bounding box center [1529, 718] width 49 height 49
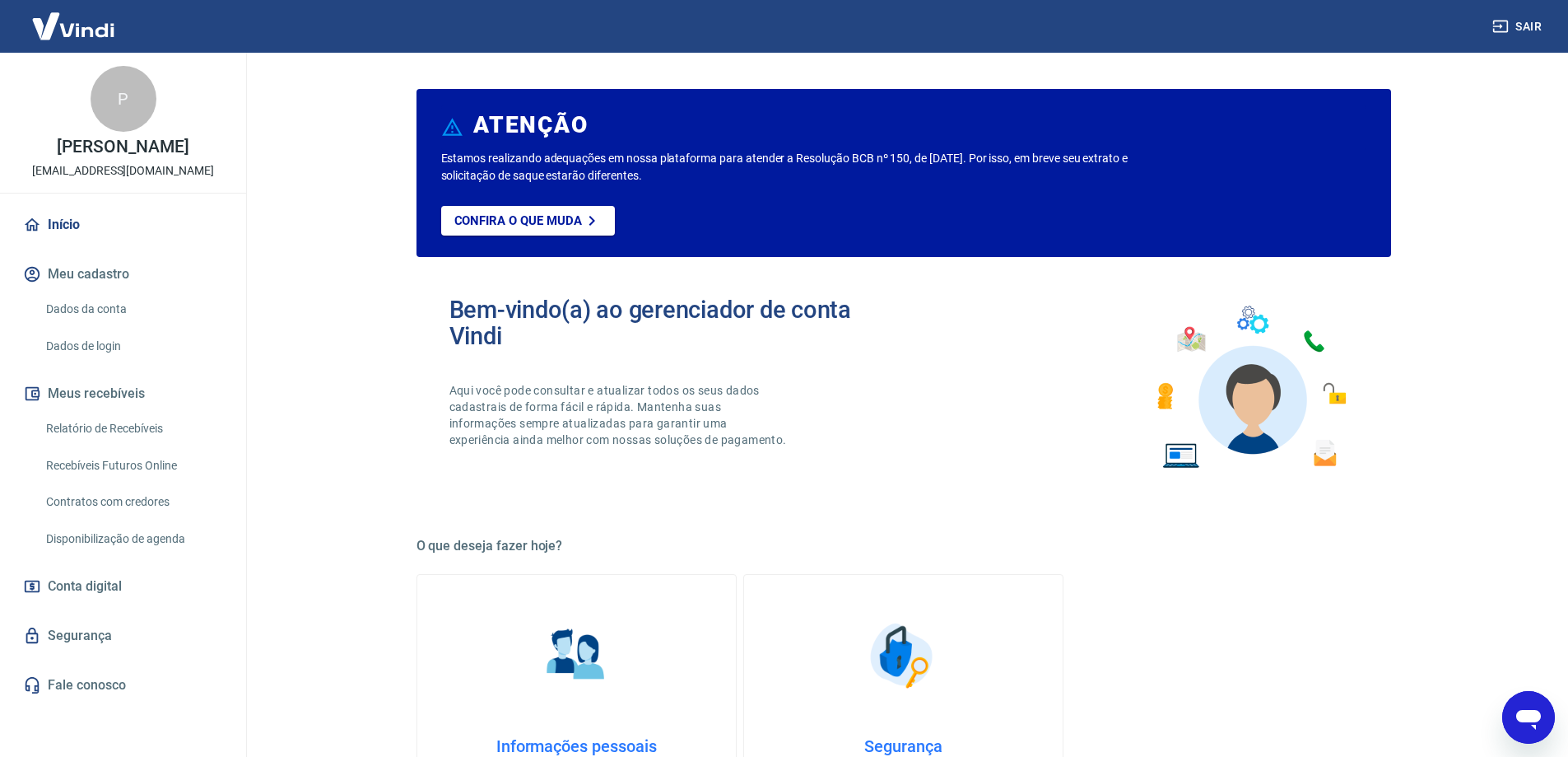
type textarea "x"
